Goal: Task Accomplishment & Management: Use online tool/utility

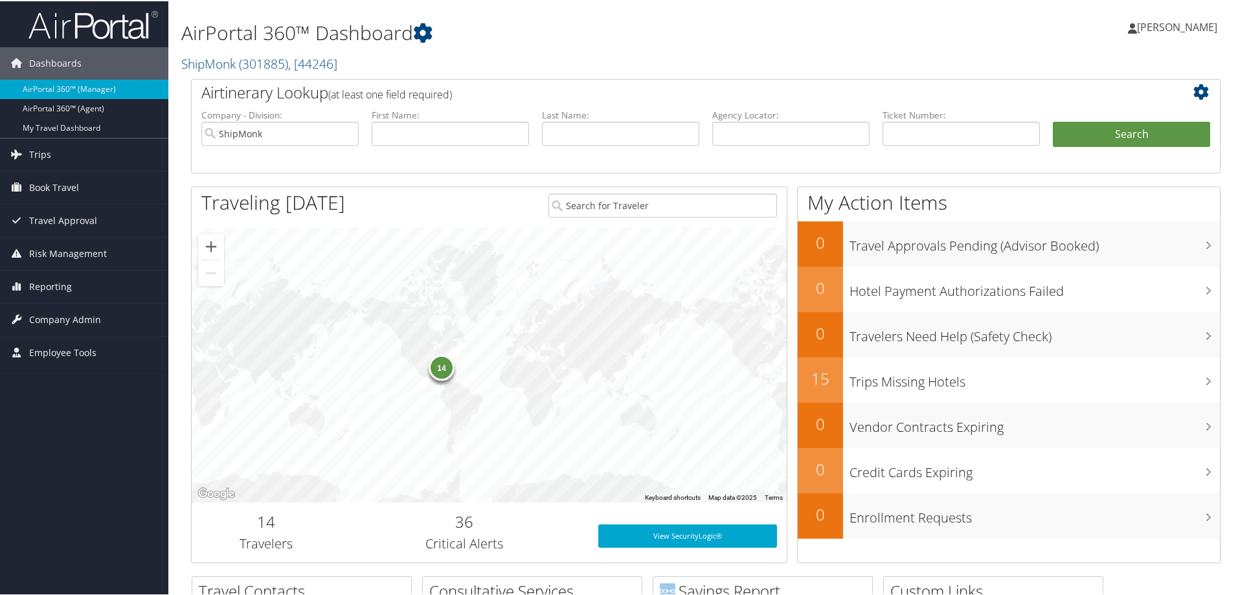
click at [107, 26] on img at bounding box center [92, 23] width 129 height 30
click at [46, 154] on span "Trips" at bounding box center [40, 153] width 22 height 32
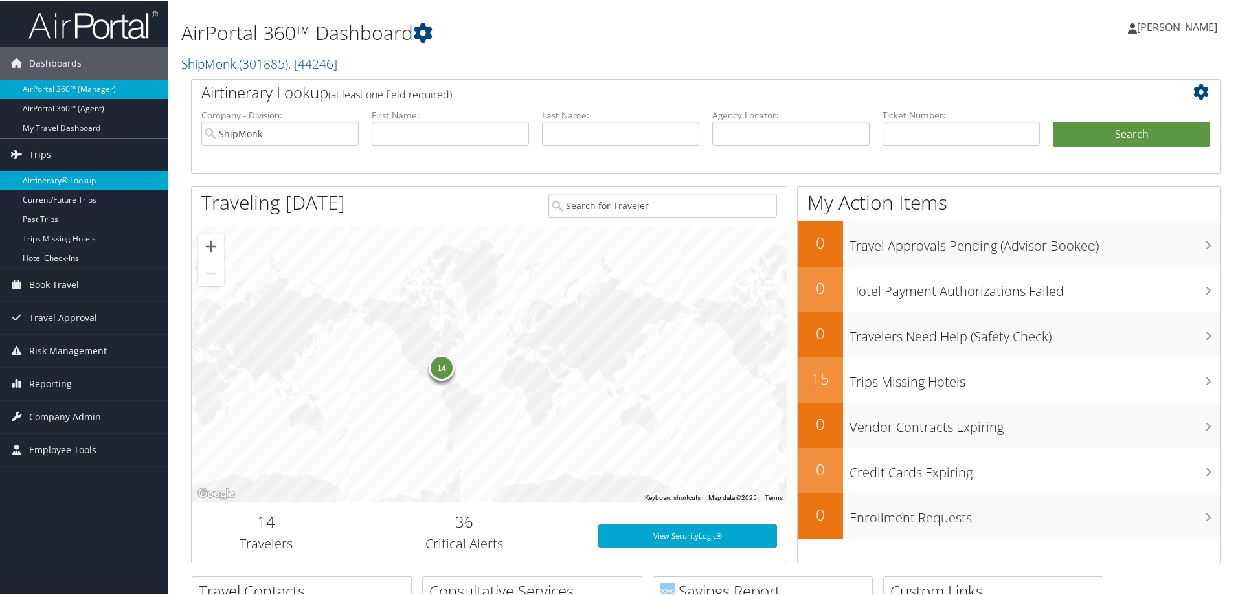
click at [50, 176] on link "Airtinerary® Lookup" at bounding box center [84, 179] width 168 height 19
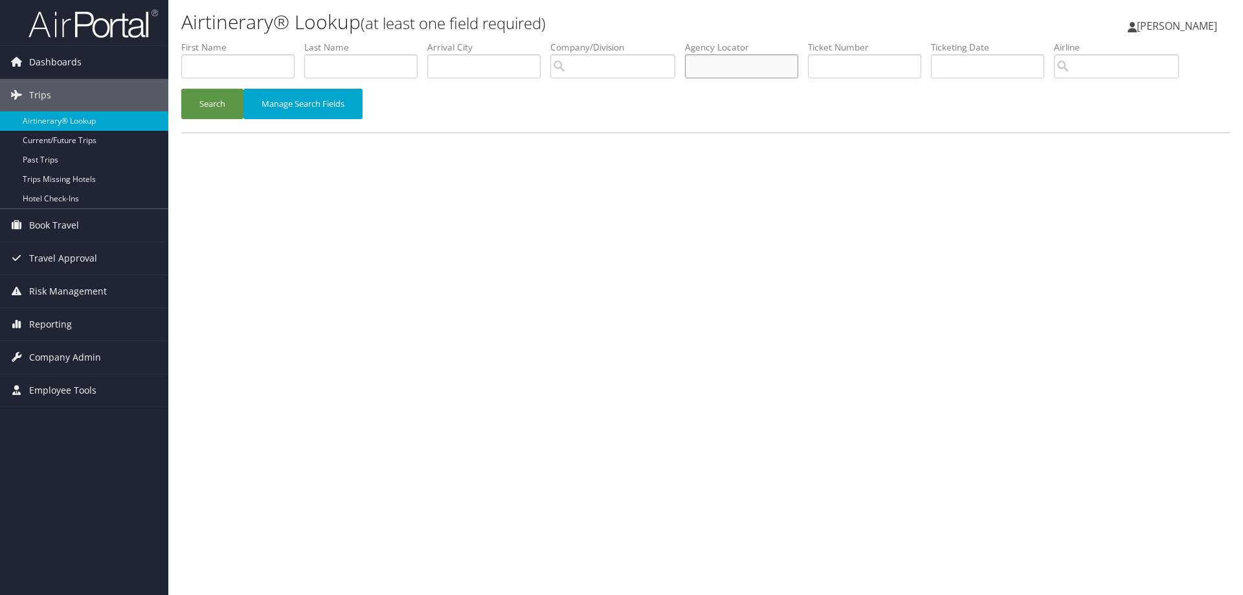
drag, startPoint x: 713, startPoint y: 63, endPoint x: 639, endPoint y: 144, distance: 109.5
click at [713, 65] on input "text" at bounding box center [741, 66] width 113 height 24
type input "d81yqx"
click at [214, 107] on button "Search" at bounding box center [212, 104] width 62 height 30
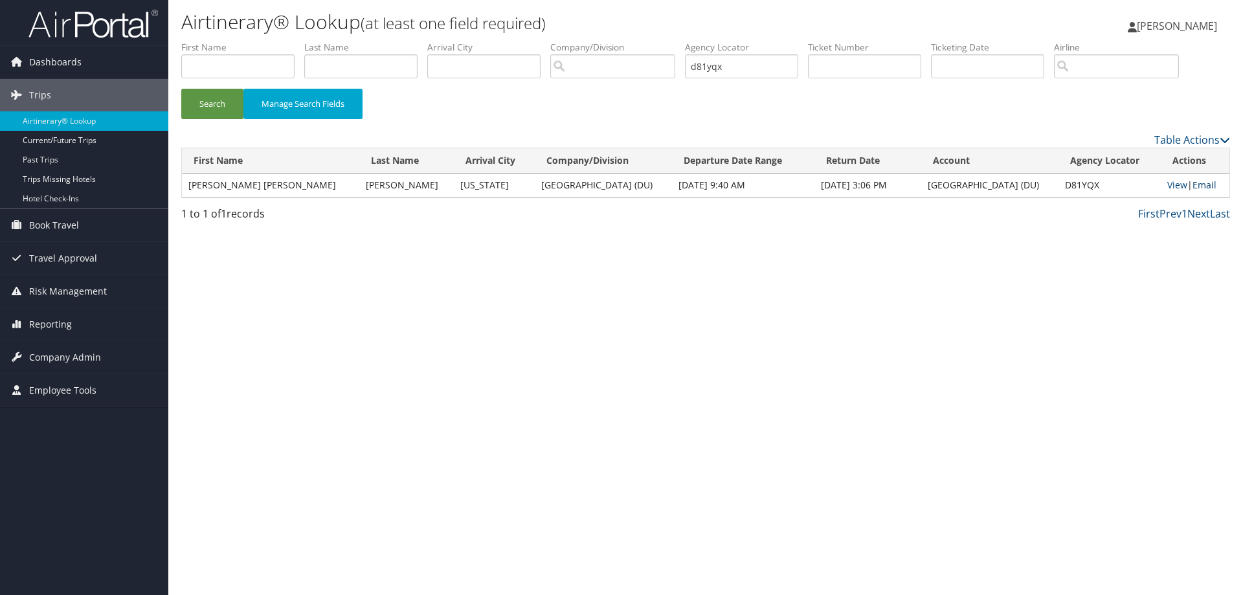
click at [1192, 190] on link "Email" at bounding box center [1204, 185] width 24 height 12
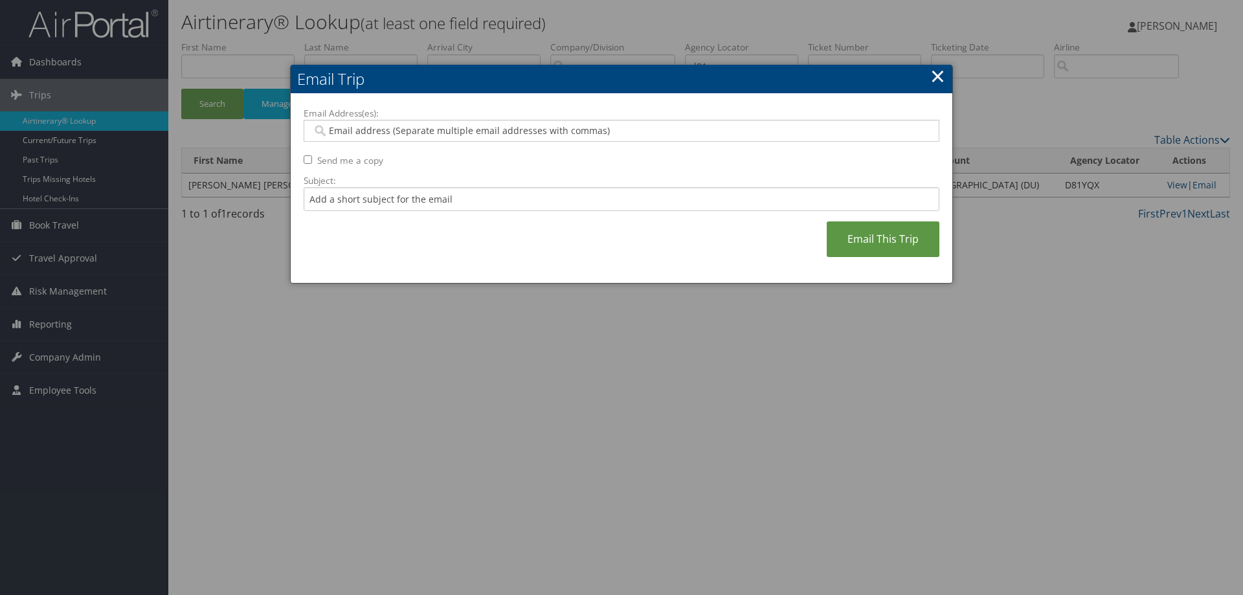
click at [427, 120] on div at bounding box center [622, 131] width 636 height 22
paste input "christina.beck@du.edu"
type input "christina.beck@du.edu"
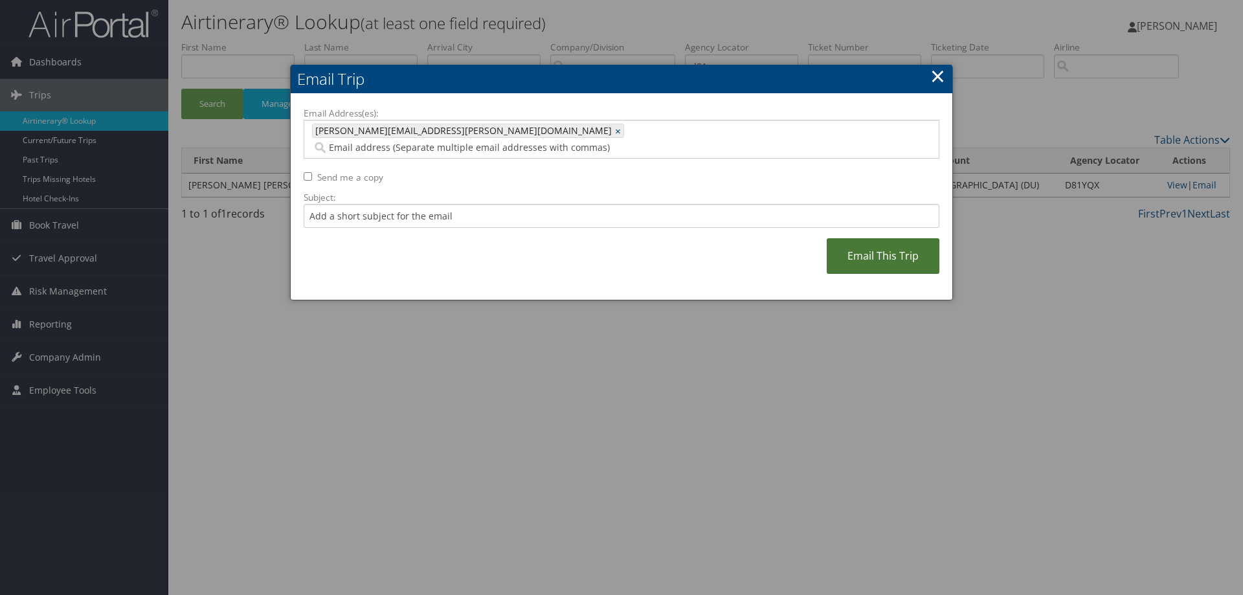
click at [871, 244] on link "Email This Trip" at bounding box center [883, 256] width 113 height 36
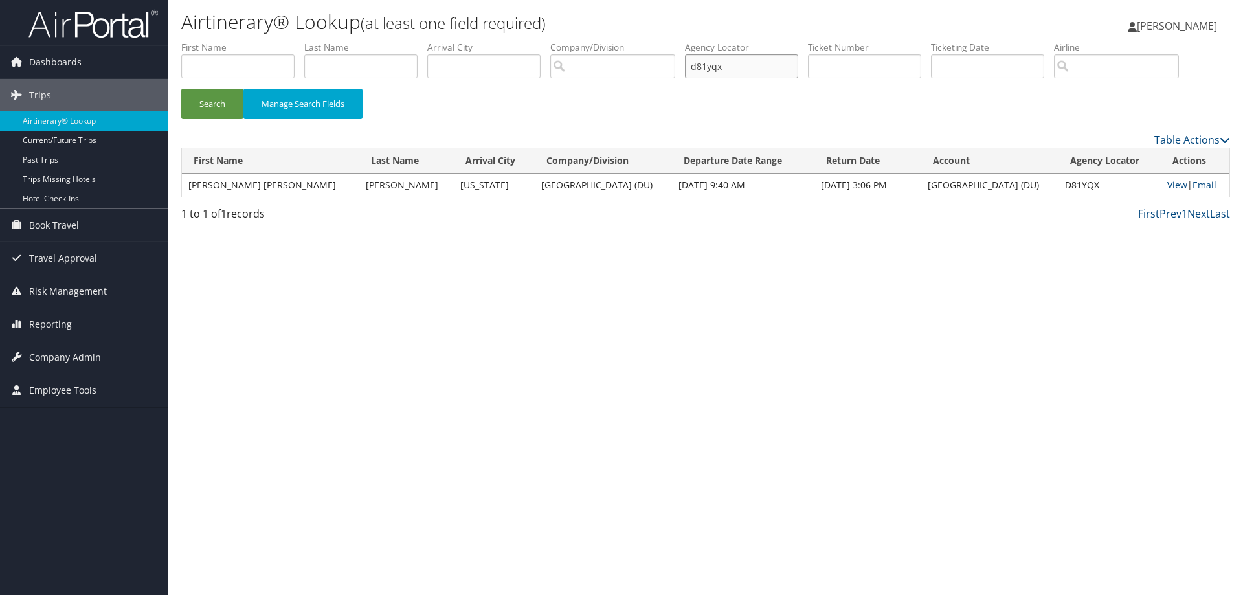
drag, startPoint x: 767, startPoint y: 76, endPoint x: 649, endPoint y: 77, distance: 117.8
click at [632, 41] on ul "First Name Last Name Departure City Arrival City Company/Division Airport/City …" at bounding box center [705, 41] width 1049 height 0
type input "d7sm3g"
click at [187, 106] on button "Search" at bounding box center [212, 104] width 62 height 30
click at [1205, 181] on link "Email" at bounding box center [1206, 185] width 24 height 12
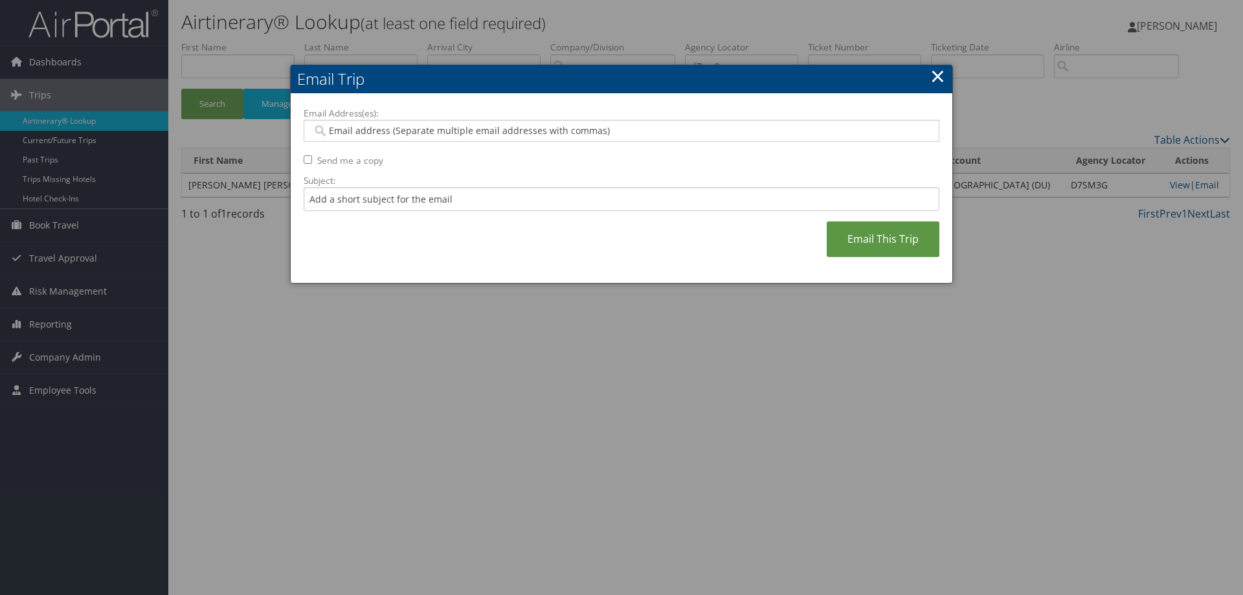
click at [456, 124] on input "Email Address(es):" at bounding box center [621, 130] width 618 height 13
paste input "christina.beck@du.edu"
type input "christina.beck@du.edu"
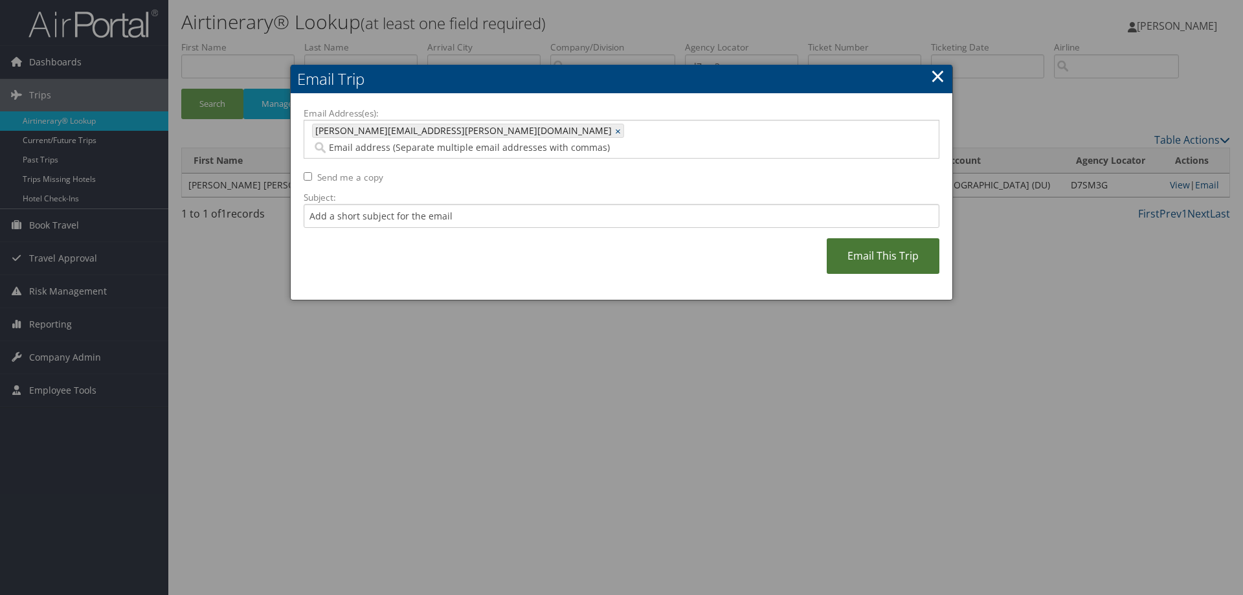
click at [864, 238] on link "Email This Trip" at bounding box center [883, 256] width 113 height 36
